Goal: Task Accomplishment & Management: Complete application form

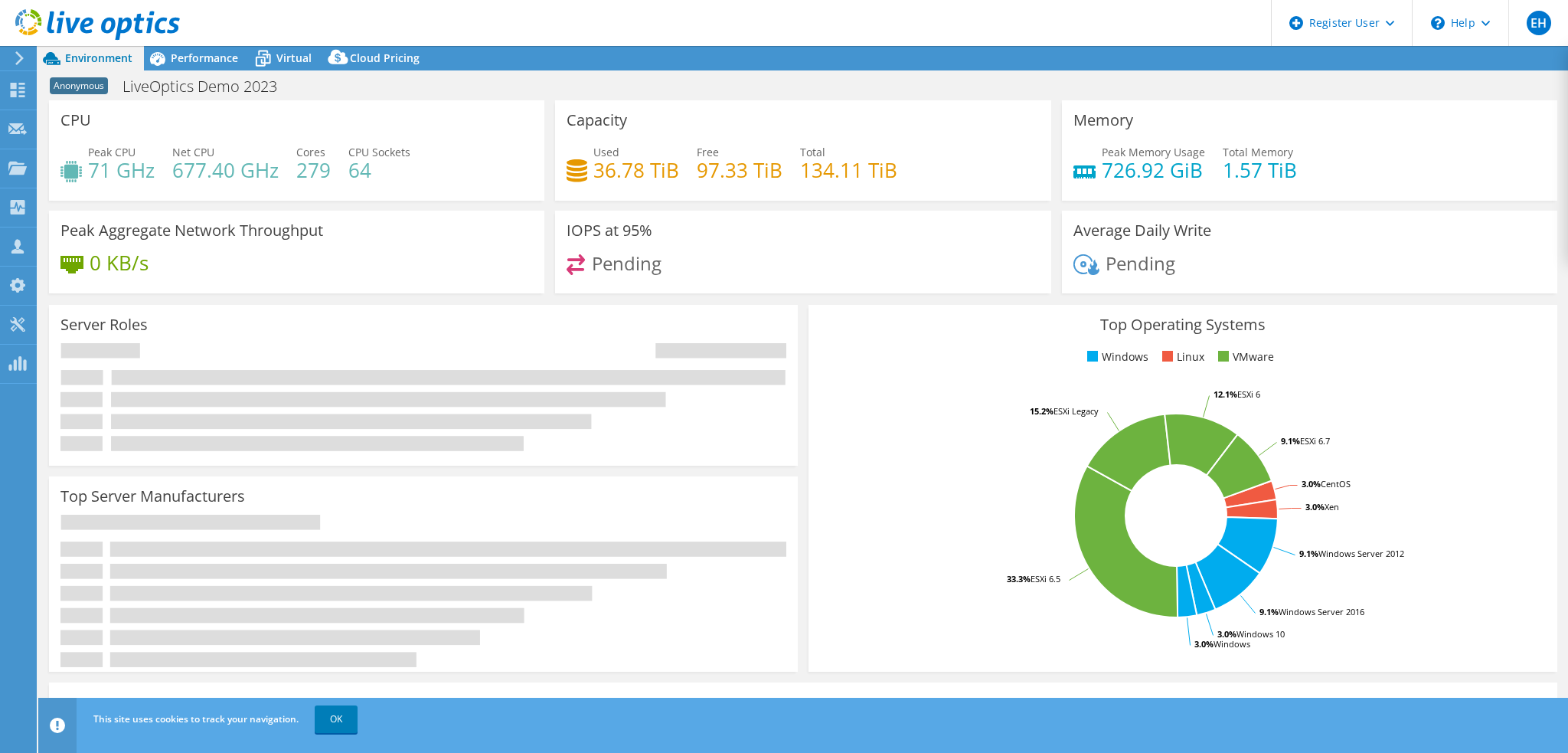
select select "USWest"
select select "USD"
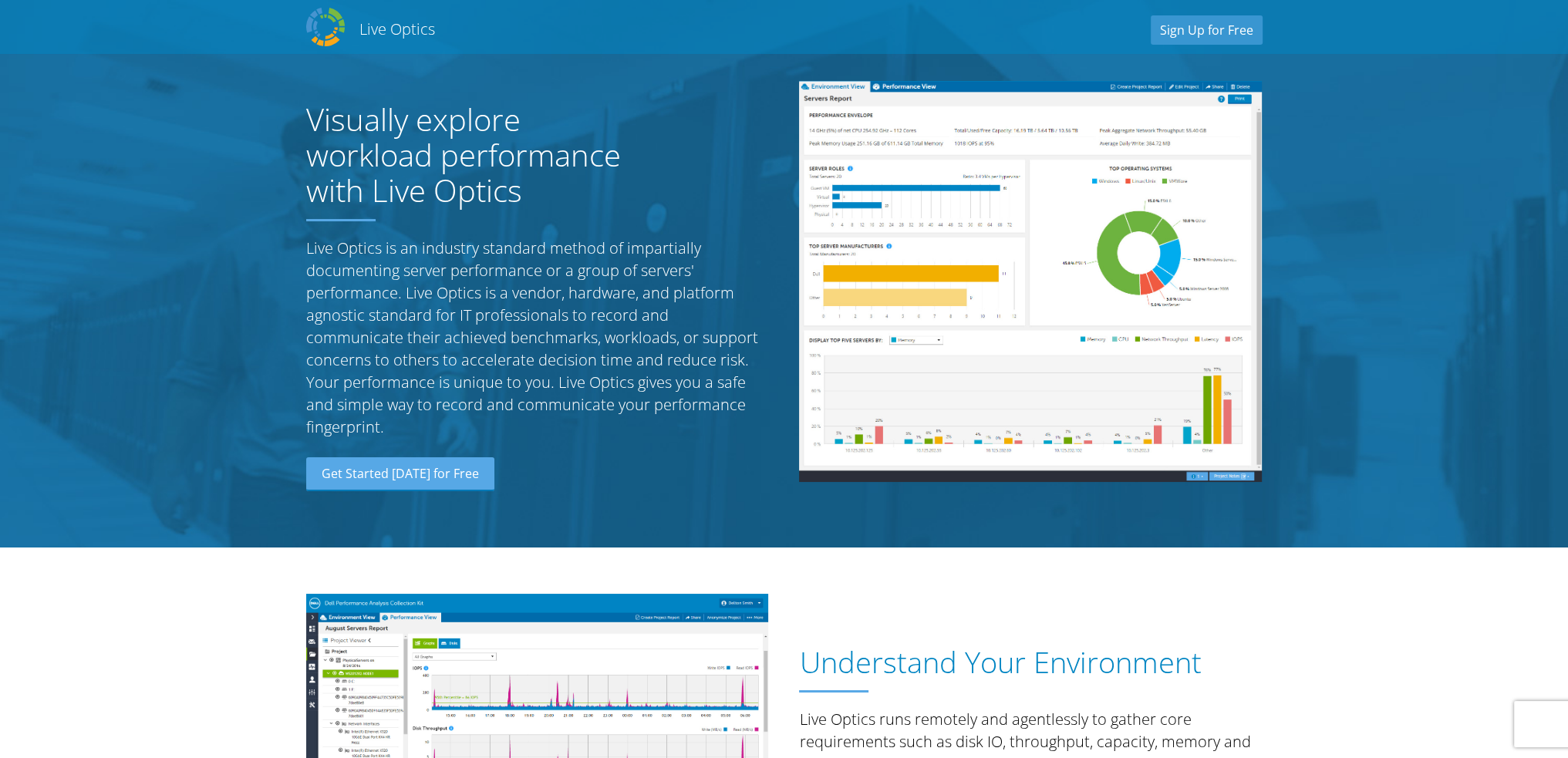
click at [352, 27] on div "Live Optics Live Optics Sign Up for Free" at bounding box center [784, 27] width 987 height 46
click at [331, 27] on img at bounding box center [325, 26] width 38 height 38
